Goal: Task Accomplishment & Management: Use online tool/utility

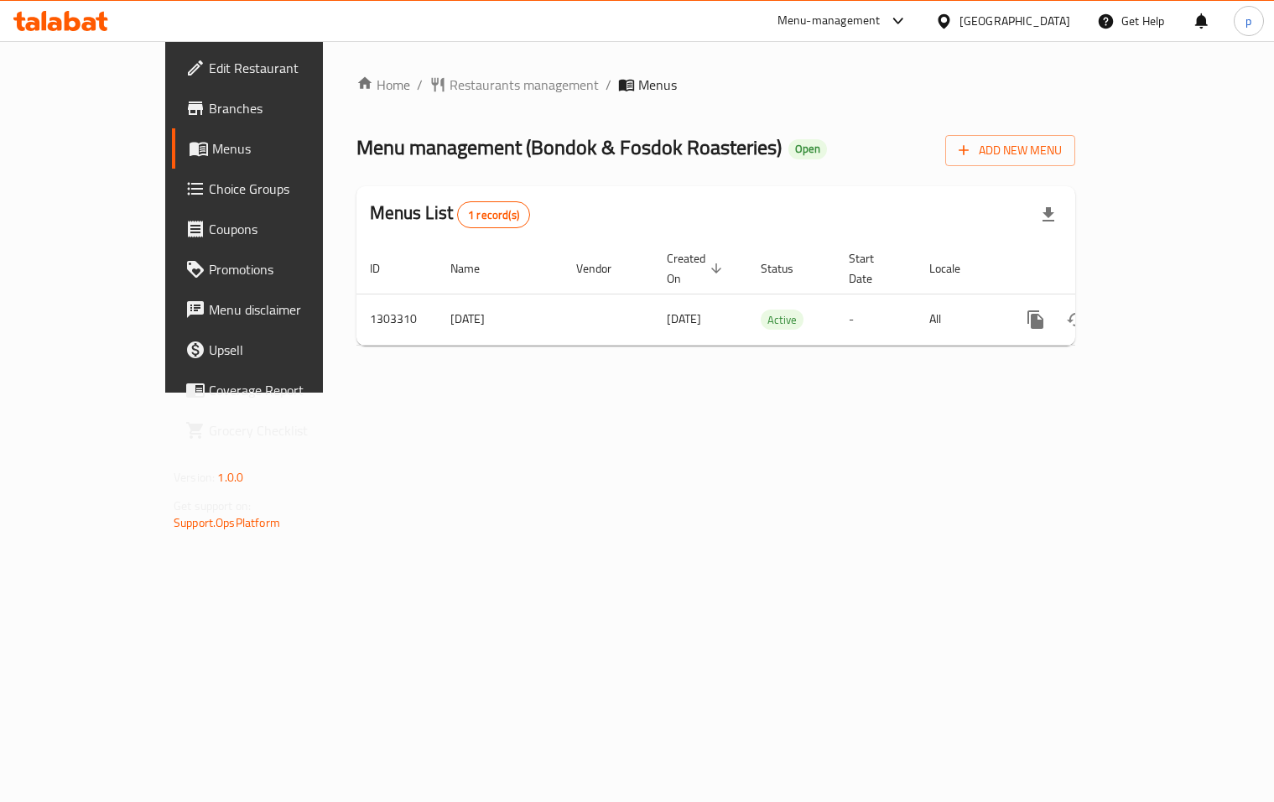
click at [209, 189] on span "Choice Groups" at bounding box center [287, 189] width 156 height 20
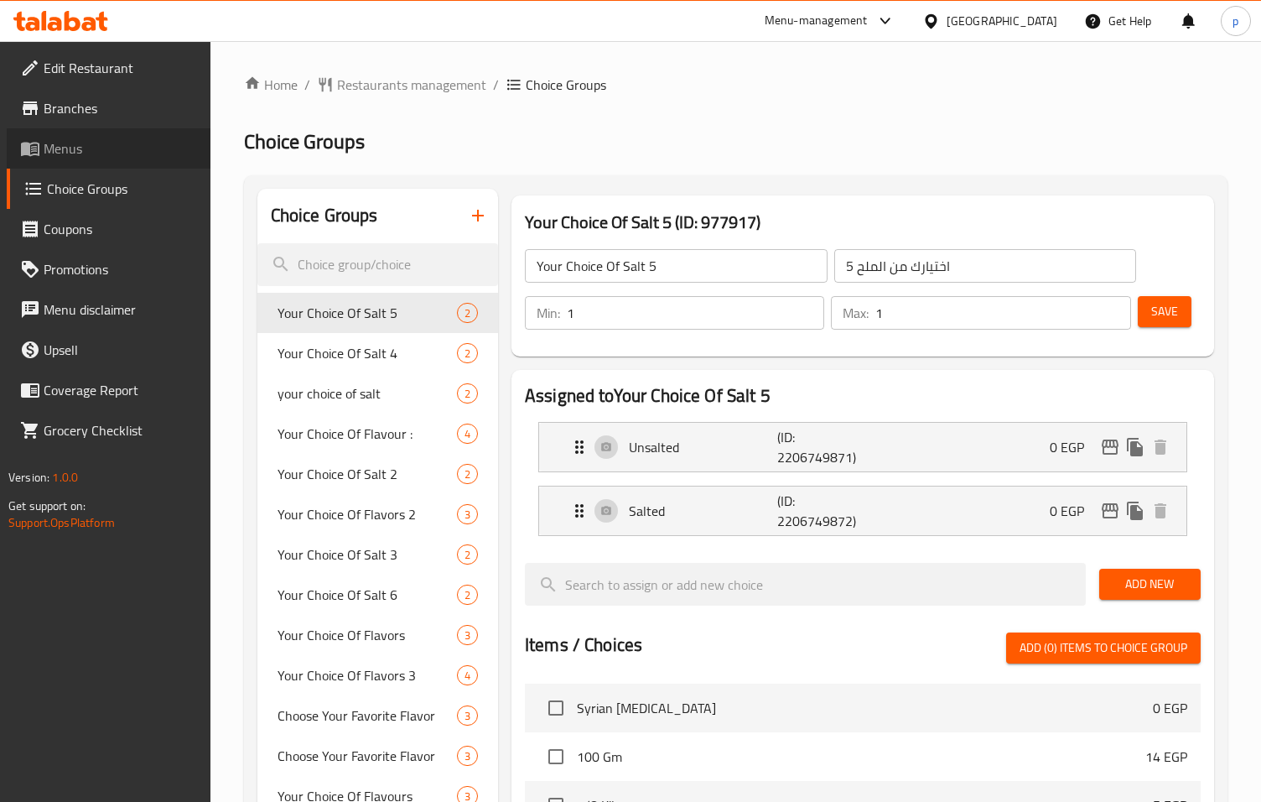
click at [88, 140] on span "Menus" at bounding box center [120, 148] width 153 height 20
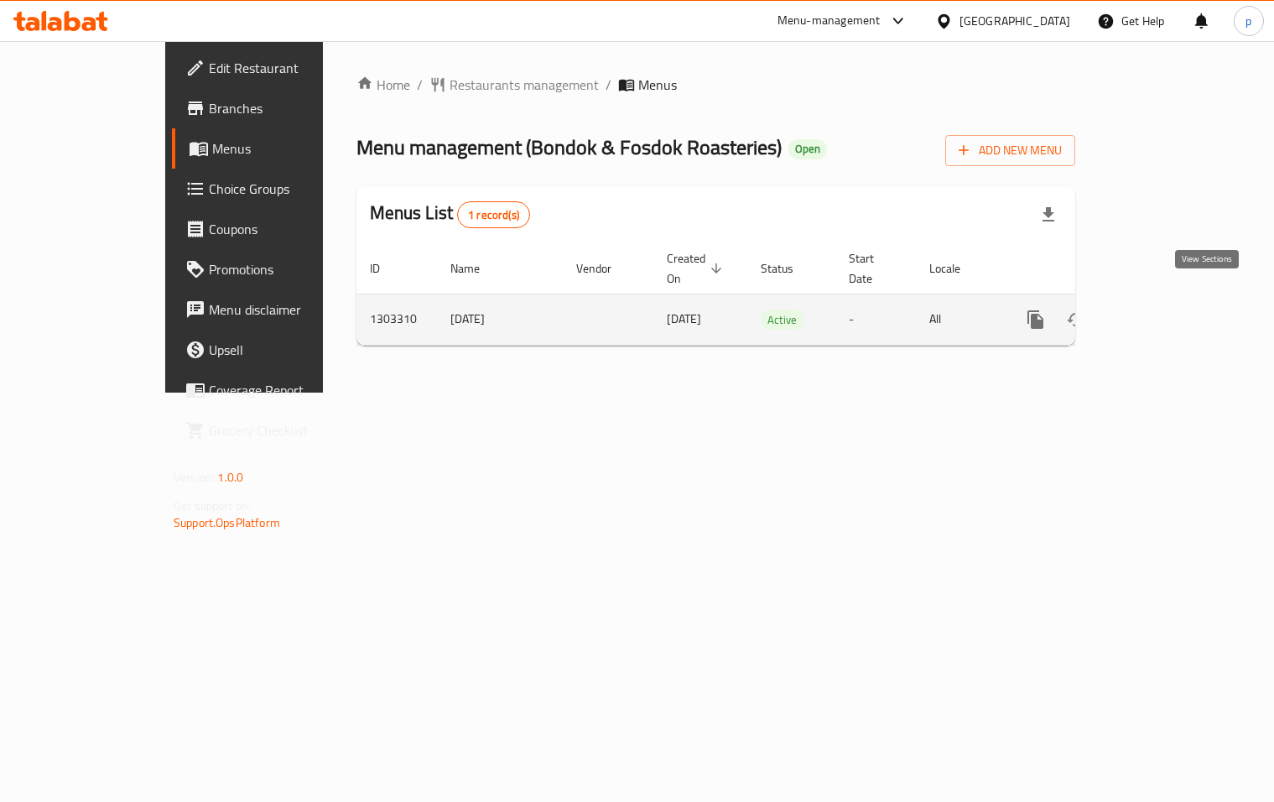
click at [1167, 309] on icon "enhanced table" at bounding box center [1157, 319] width 20 height 20
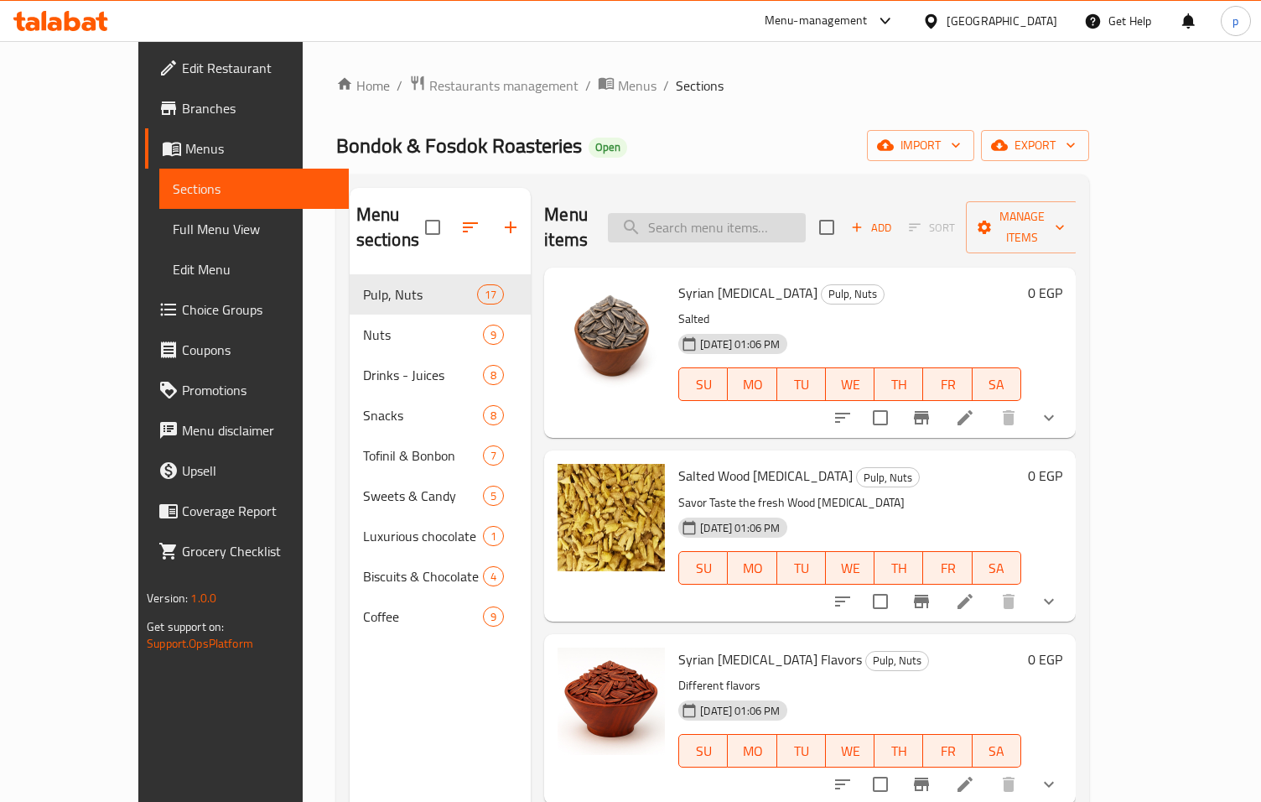
click at [784, 216] on input "search" at bounding box center [707, 227] width 198 height 29
paste input "[PERSON_NAME] فاتح محوج"
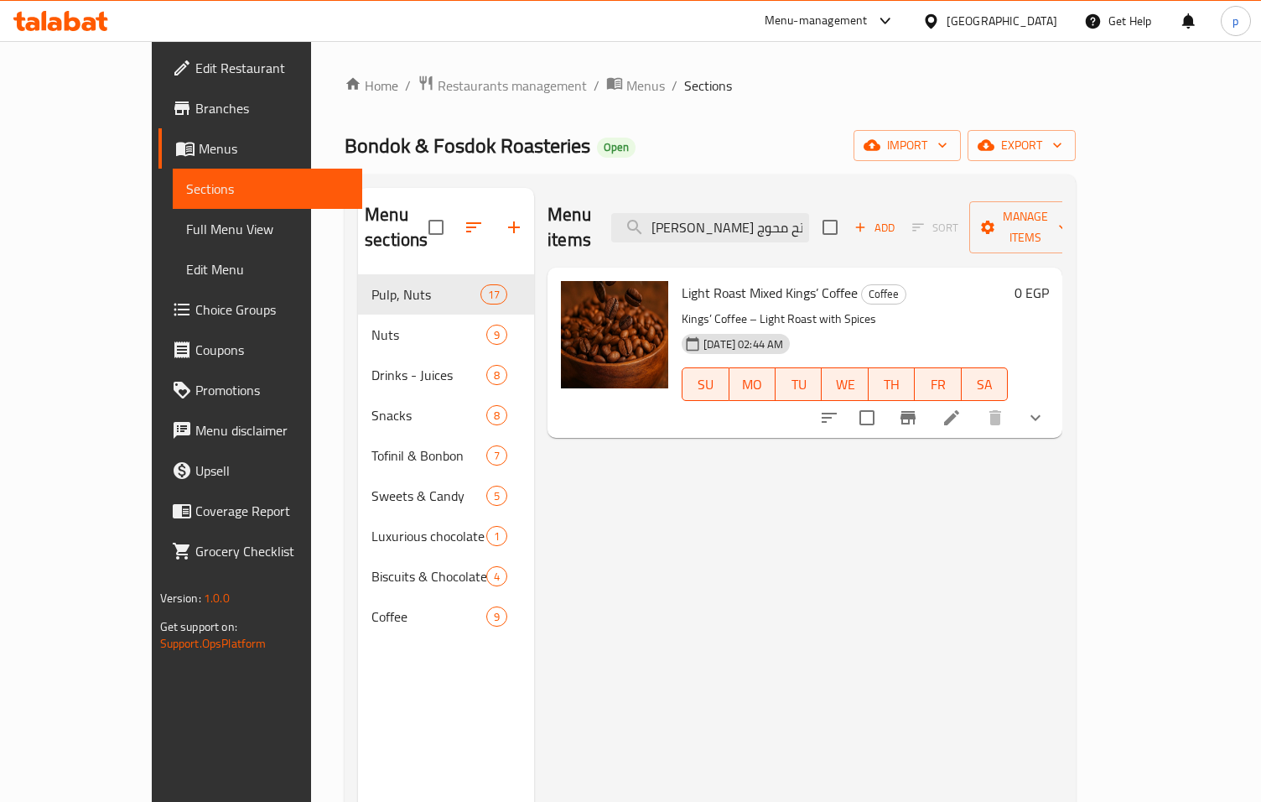
type input "[PERSON_NAME] فاتح محوج"
click at [962, 408] on icon at bounding box center [952, 418] width 20 height 20
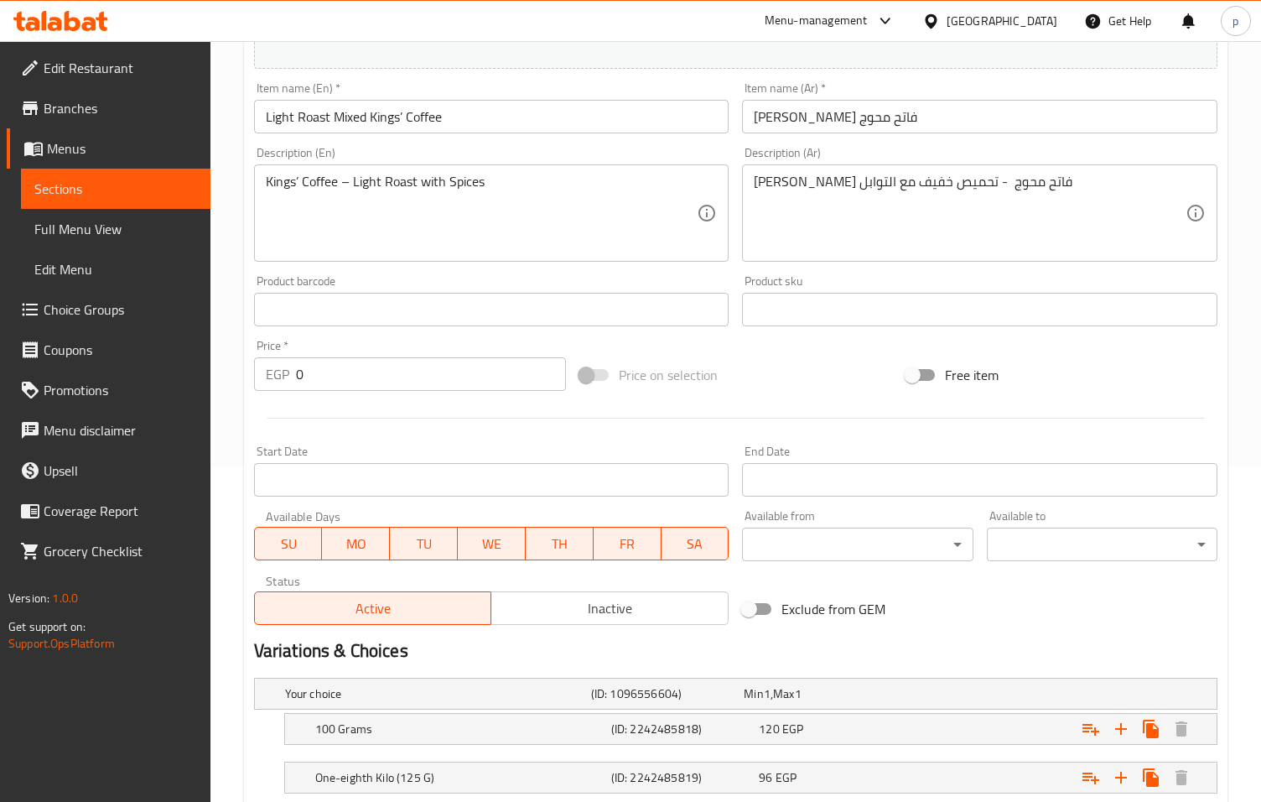
scroll to position [445, 0]
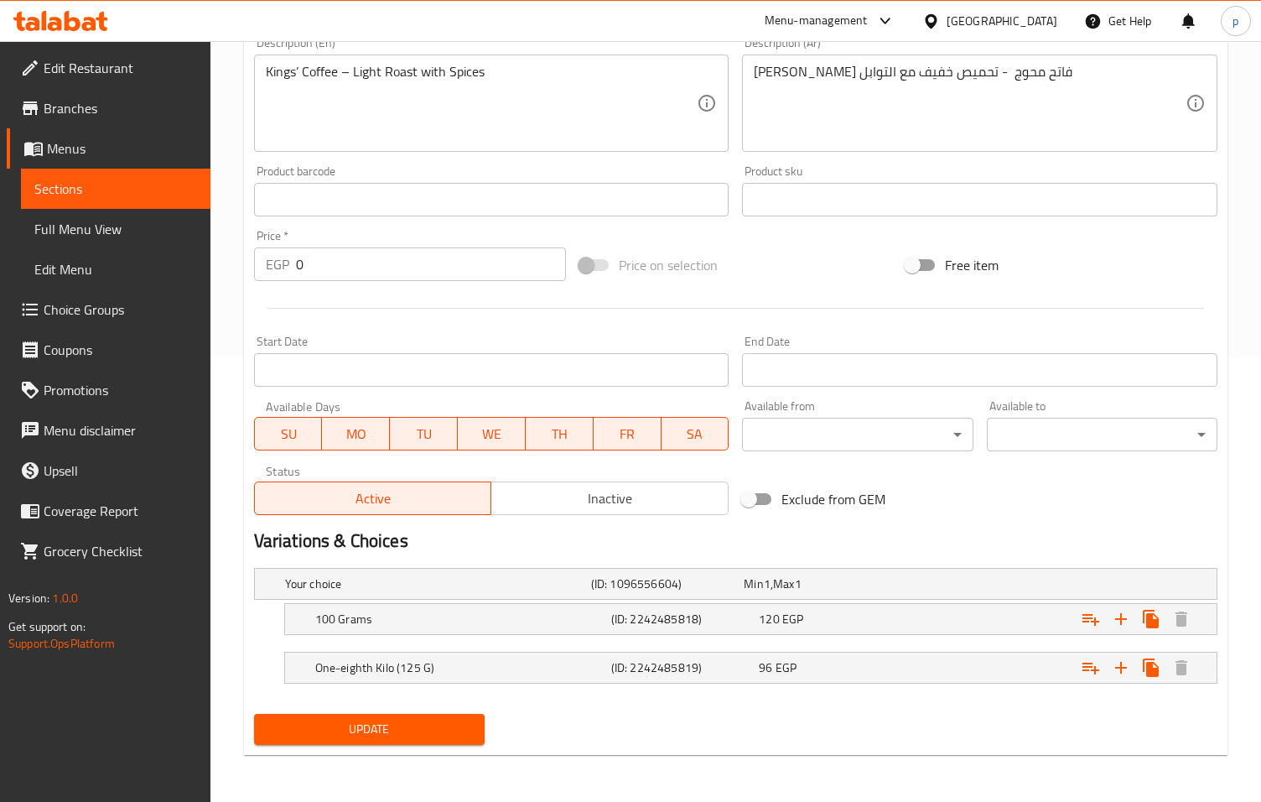
click at [596, 549] on h2 "Variations & Choices" at bounding box center [736, 540] width 964 height 25
click at [603, 533] on h2 "Variations & Choices" at bounding box center [736, 540] width 964 height 25
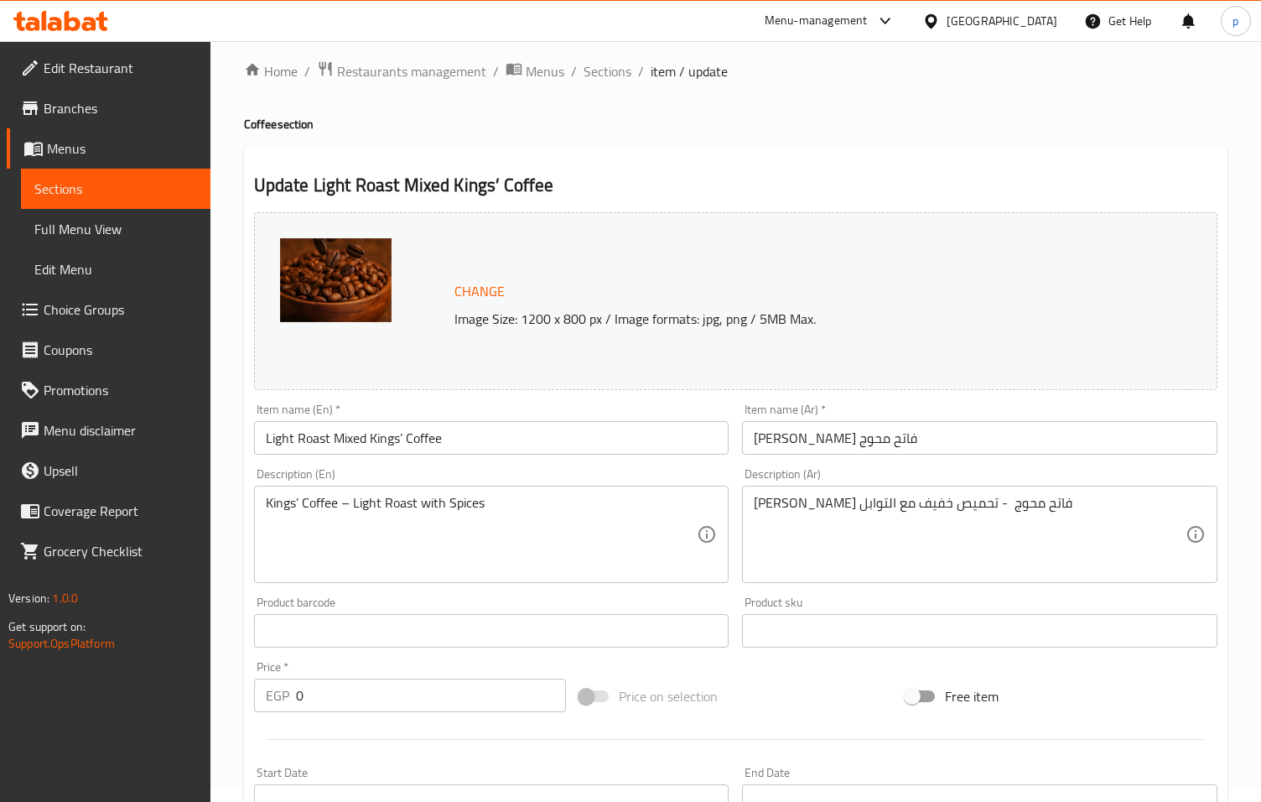
scroll to position [494, 0]
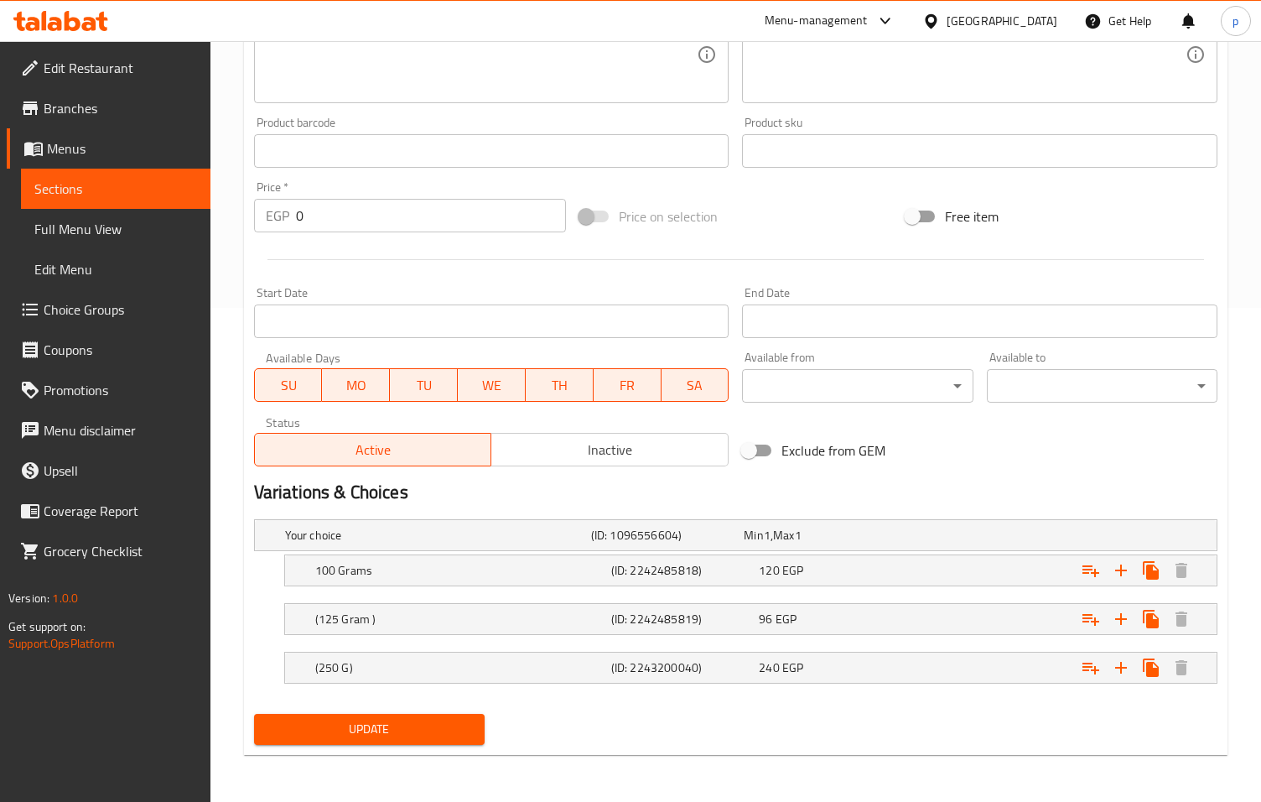
click at [980, 462] on div "Exclude from GEM" at bounding box center [898, 450] width 325 height 45
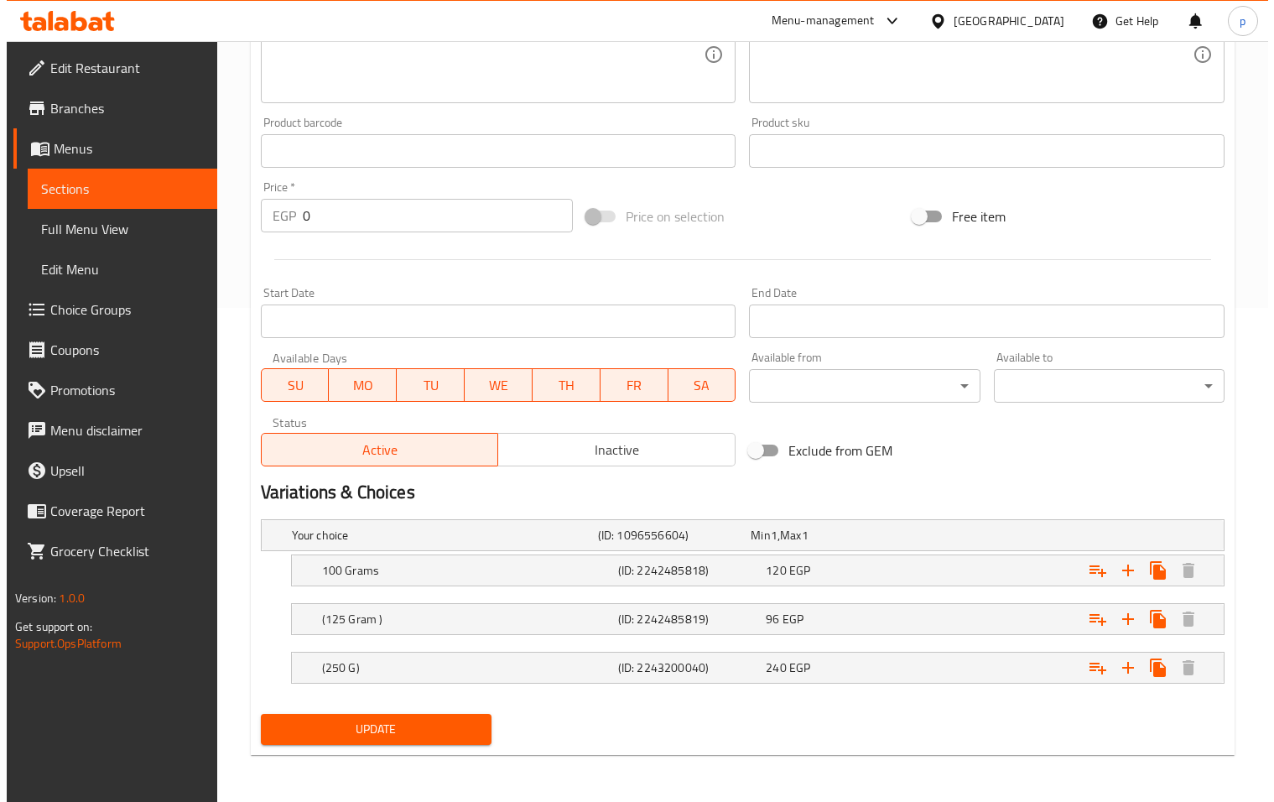
scroll to position [0, 0]
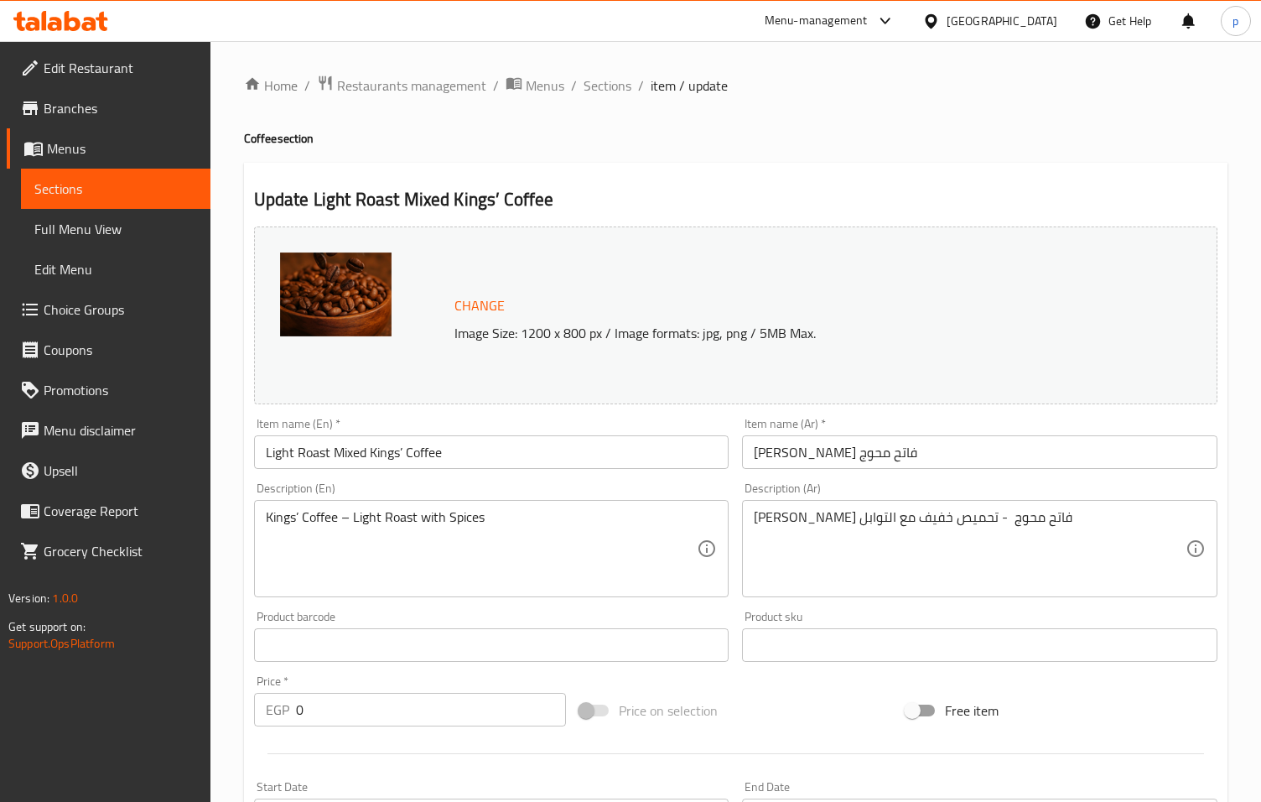
click at [83, 179] on span "Sections" at bounding box center [115, 189] width 163 height 20
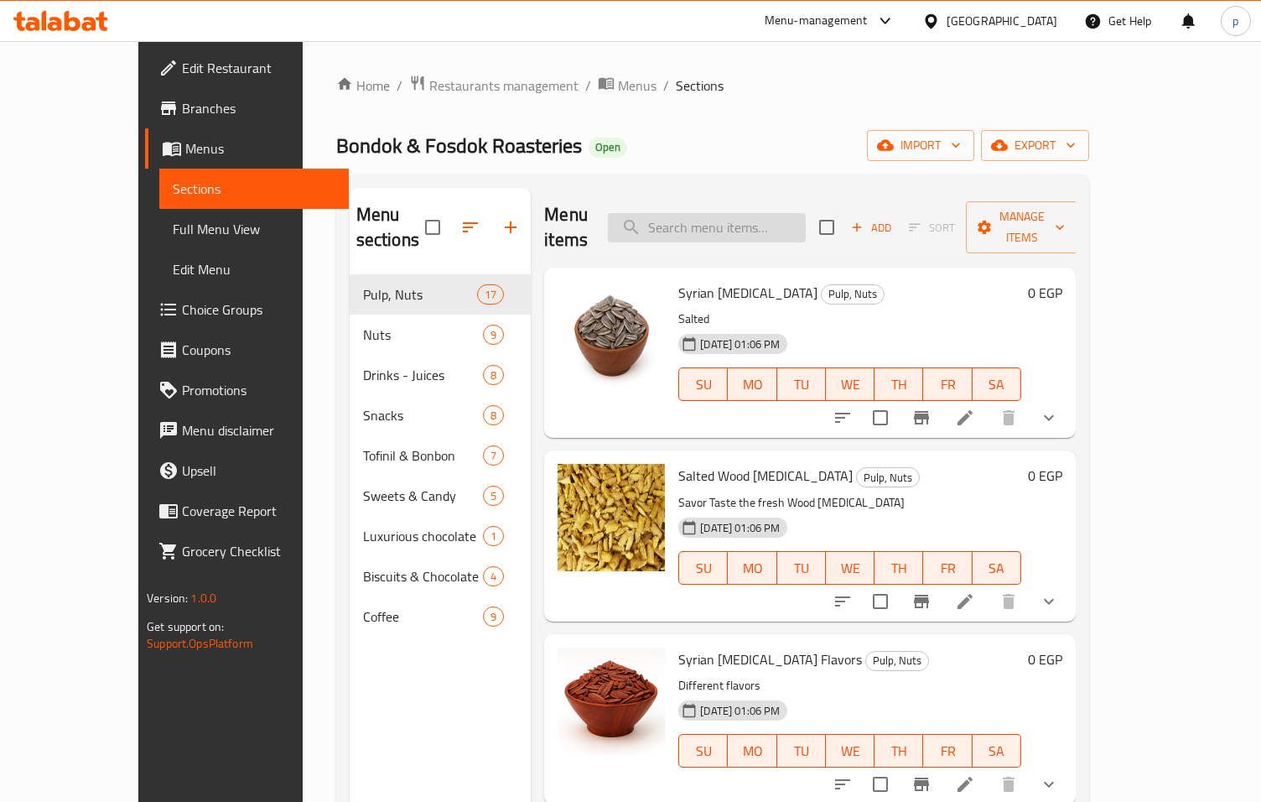
click at [737, 222] on input "search" at bounding box center [707, 227] width 198 height 29
paste input "[PERSON_NAME] قطع"
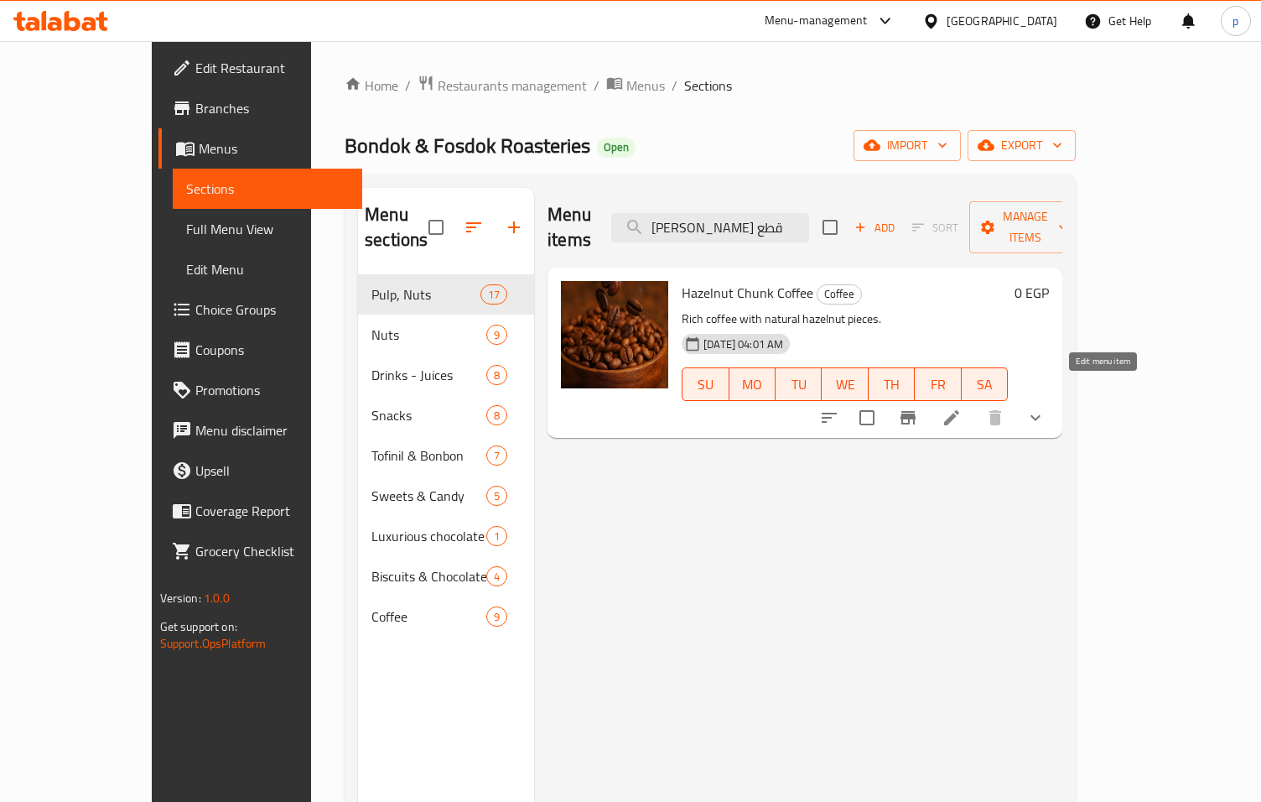
type input "[PERSON_NAME] قطع"
click at [960, 410] on icon at bounding box center [951, 417] width 15 height 15
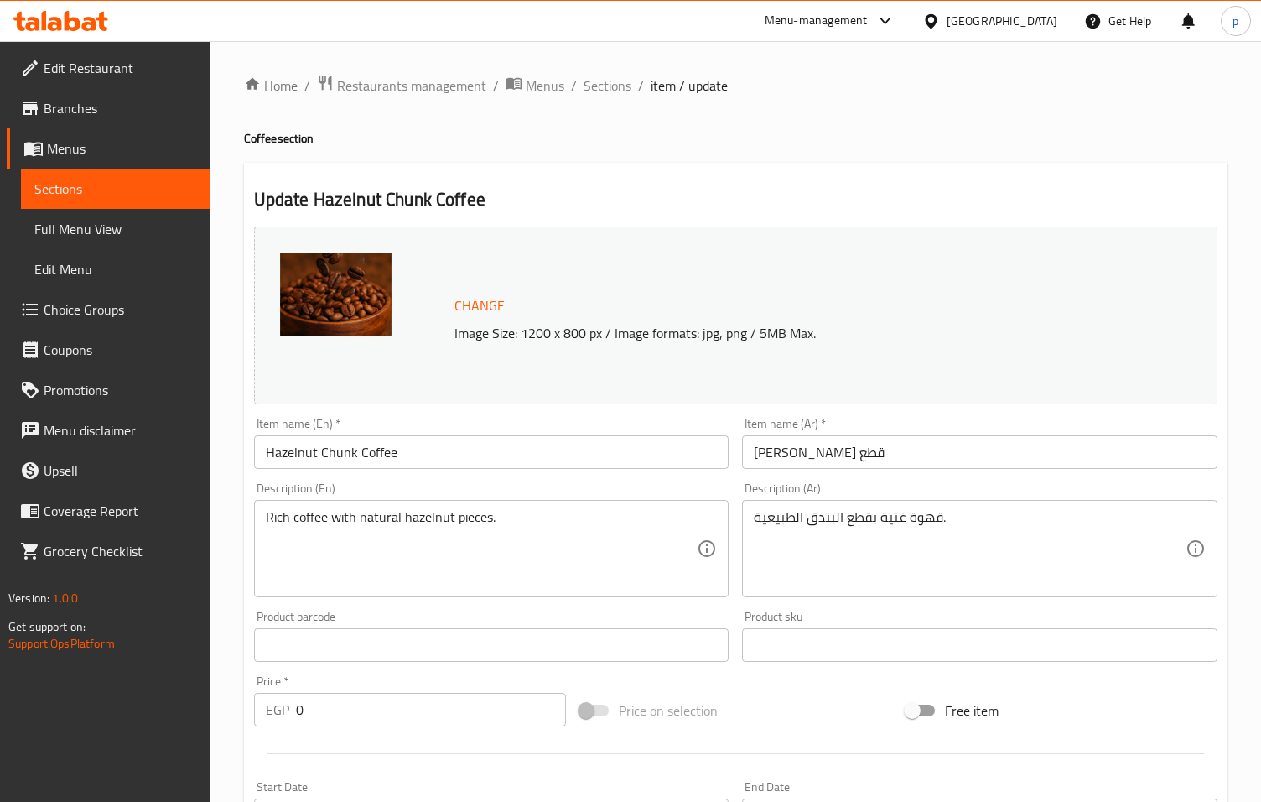
click at [685, 186] on div "Update Hazelnut Chunk Coffee Change Image Size: 1200 x 800 px / Image formats: …" at bounding box center [736, 682] width 984 height 1038
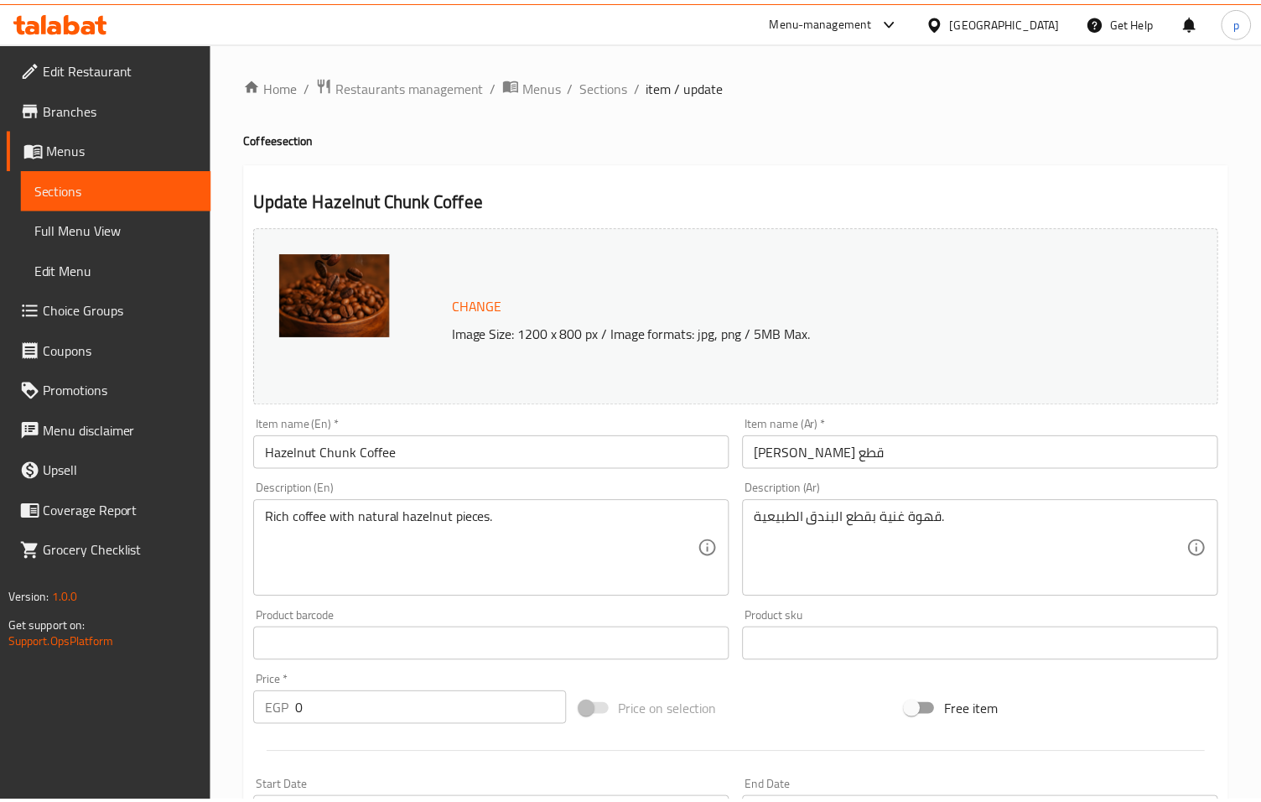
scroll to position [445, 0]
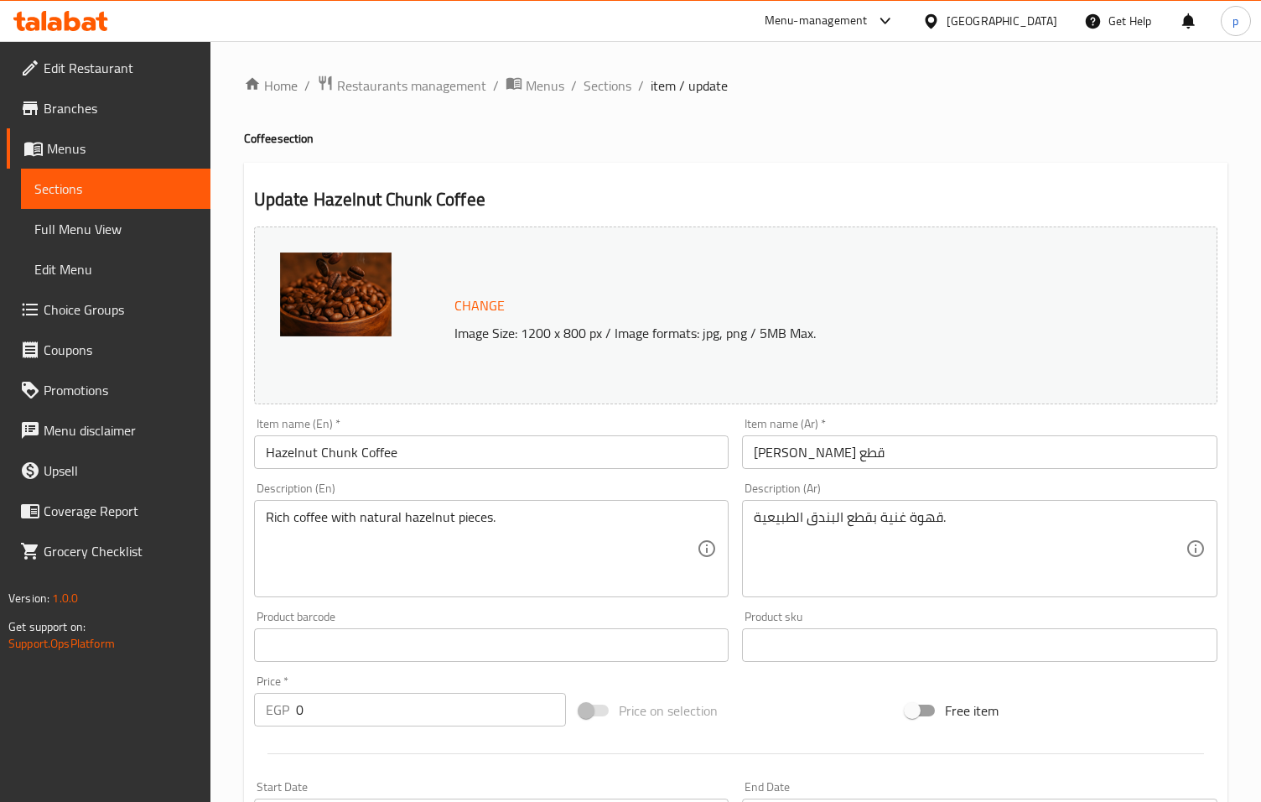
click at [607, 161] on div "Home / Restaurants management / Menus / Sections / item / update Coffee section…" at bounding box center [736, 669] width 984 height 1188
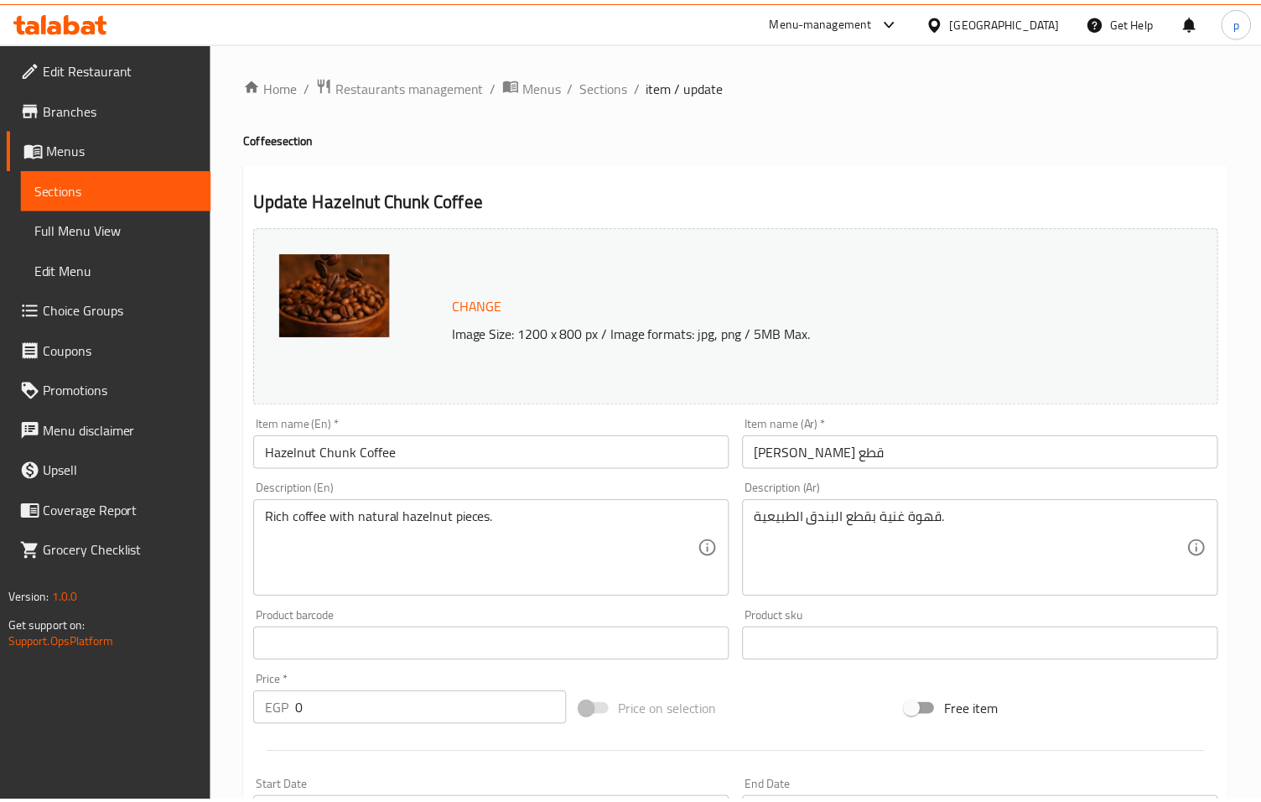
scroll to position [494, 0]
